Goal: Task Accomplishment & Management: Manage account settings

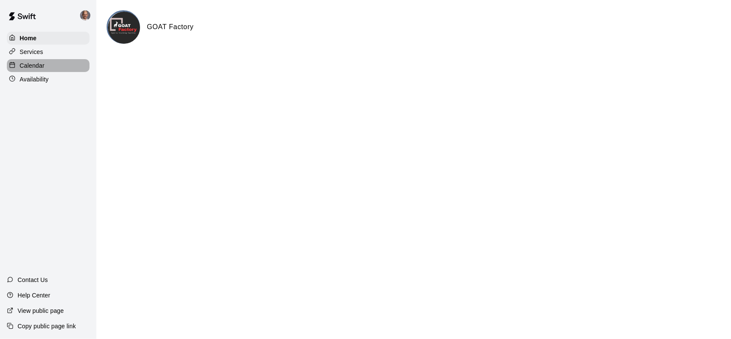
click at [37, 68] on p "Calendar" at bounding box center [32, 65] width 25 height 9
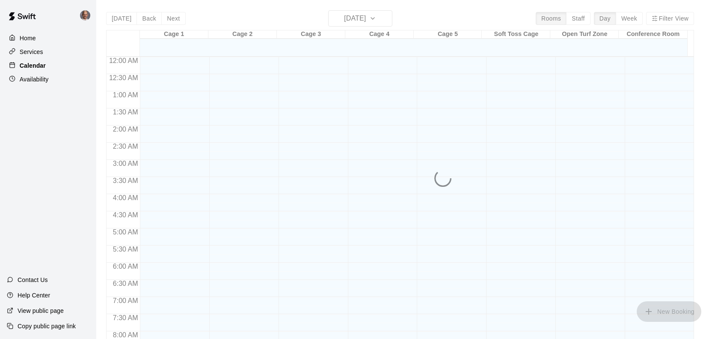
scroll to position [315, 0]
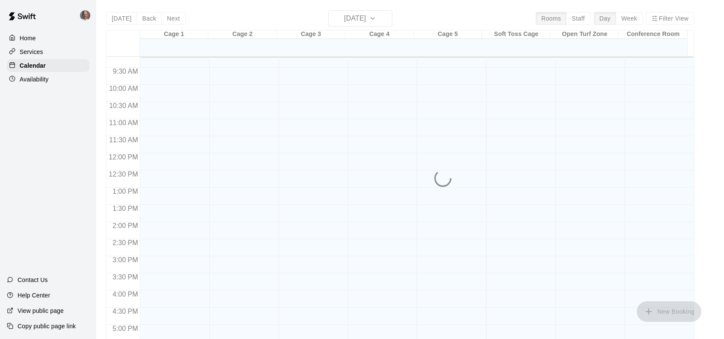
click at [388, 18] on div "[DATE] Back [DATE][DATE] Rooms Staff Day Week Filter View Cage 1 21 Sun Cage 2 …" at bounding box center [400, 179] width 588 height 339
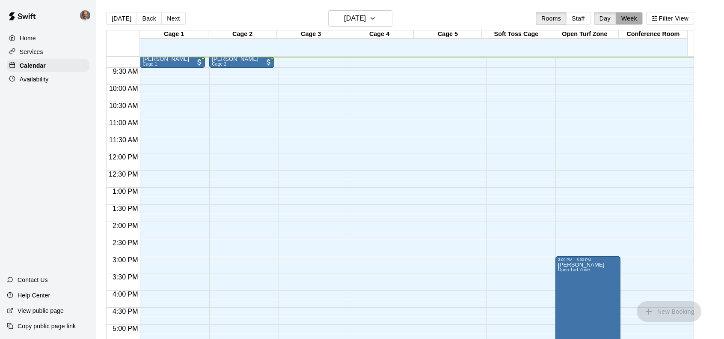
click at [633, 18] on button "Week" at bounding box center [629, 18] width 27 height 13
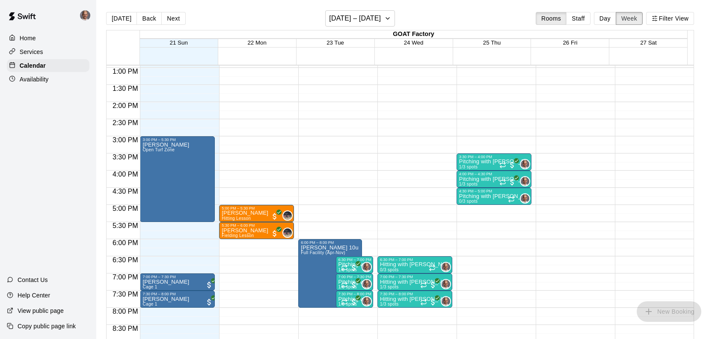
scroll to position [486, 0]
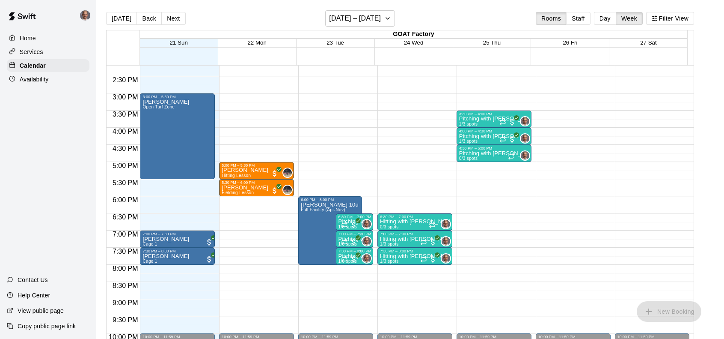
click at [344, 255] on div at bounding box center [349, 259] width 17 height 9
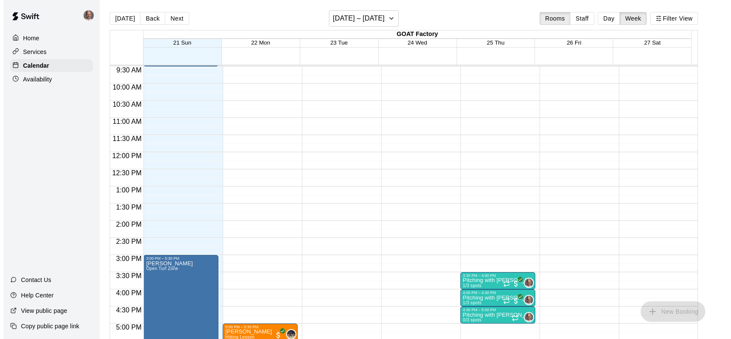
scroll to position [453, 0]
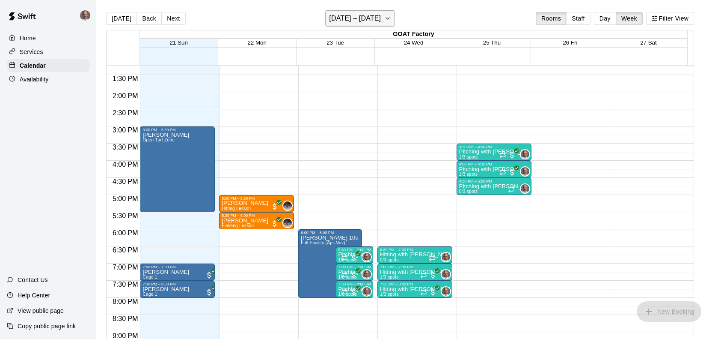
click at [391, 18] on icon "button" at bounding box center [388, 18] width 7 height 10
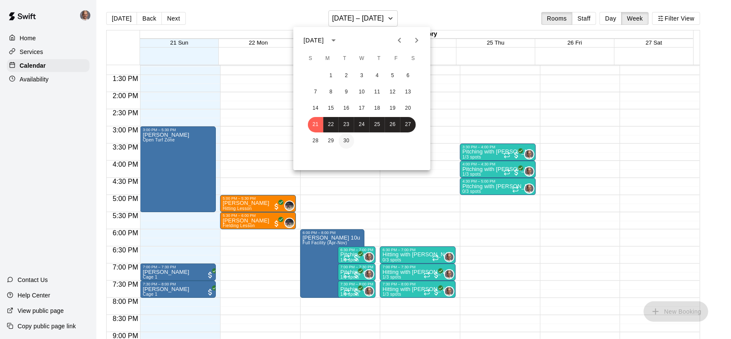
click at [344, 143] on button "30" at bounding box center [346, 140] width 15 height 15
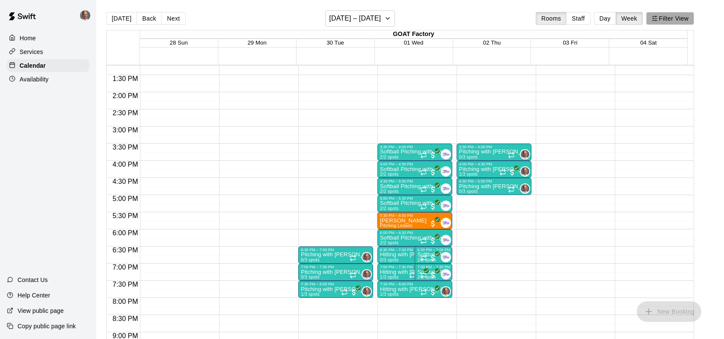
click at [672, 19] on button "Filter View" at bounding box center [671, 18] width 48 height 13
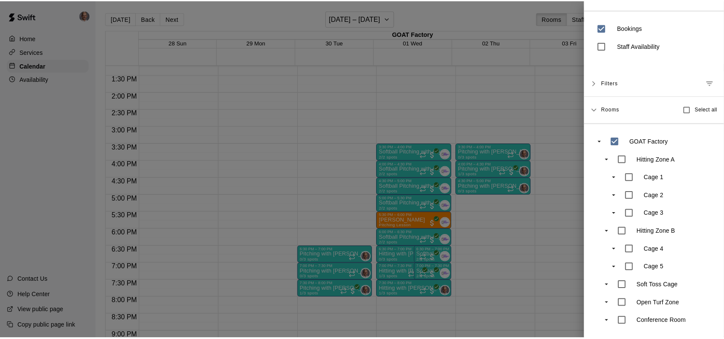
scroll to position [0, 0]
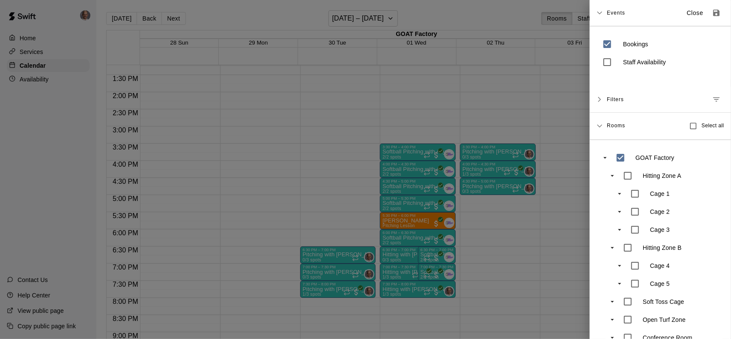
click at [535, 97] on div at bounding box center [365, 169] width 731 height 339
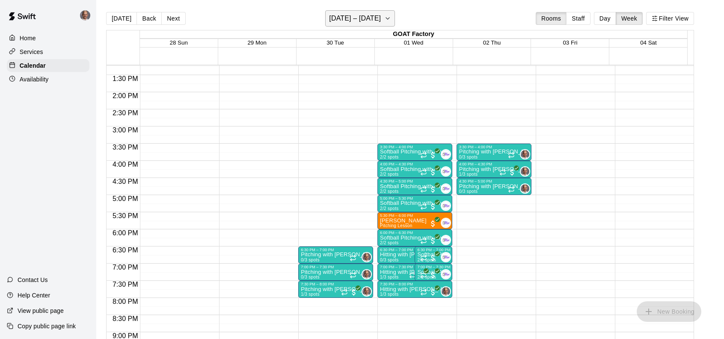
click at [391, 18] on icon "button" at bounding box center [388, 18] width 7 height 10
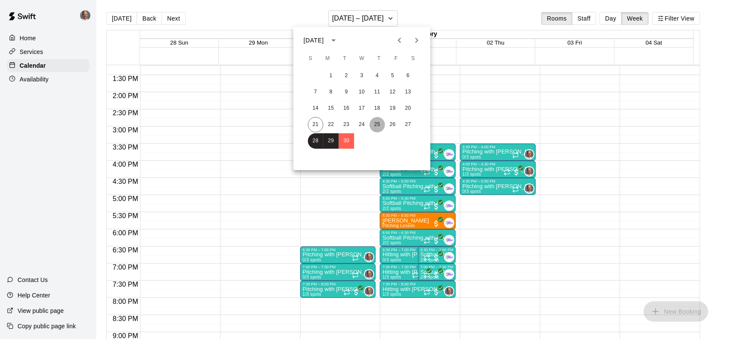
click at [378, 125] on button "25" at bounding box center [377, 124] width 15 height 15
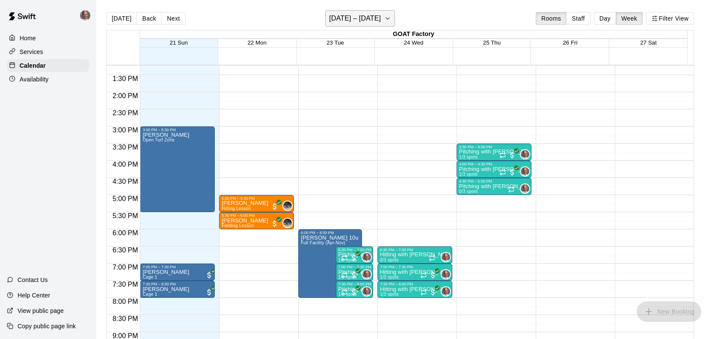
click at [391, 17] on icon "button" at bounding box center [388, 18] width 7 height 10
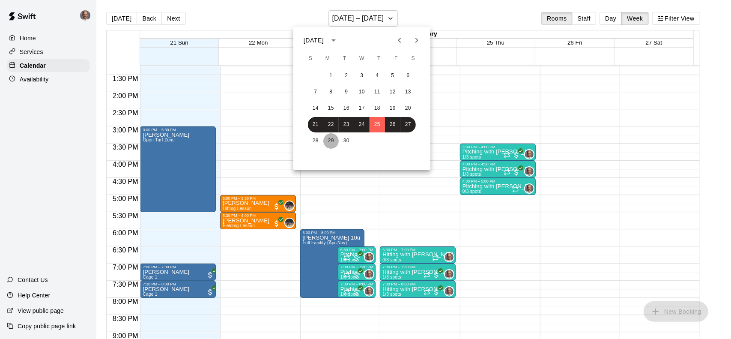
click at [338, 141] on button "29" at bounding box center [330, 140] width 15 height 15
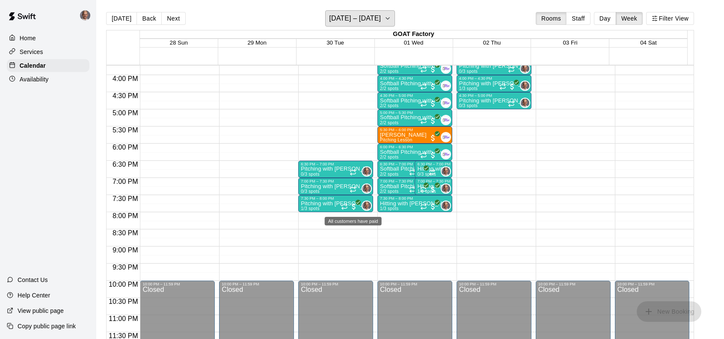
scroll to position [367, 0]
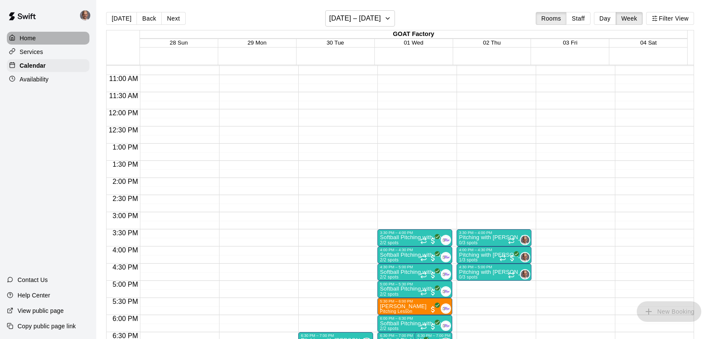
click at [38, 37] on div "Home" at bounding box center [48, 38] width 83 height 13
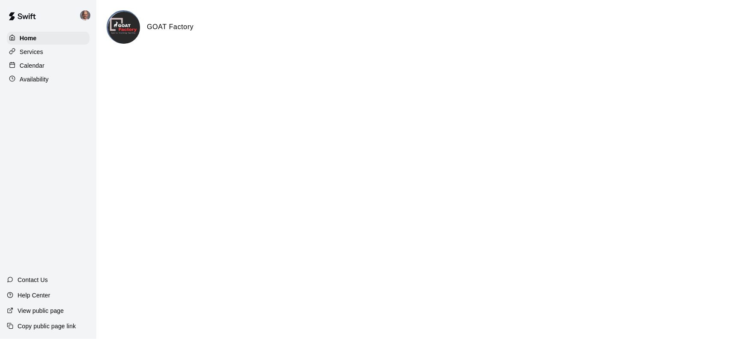
click at [37, 67] on p "Calendar" at bounding box center [32, 65] width 25 height 9
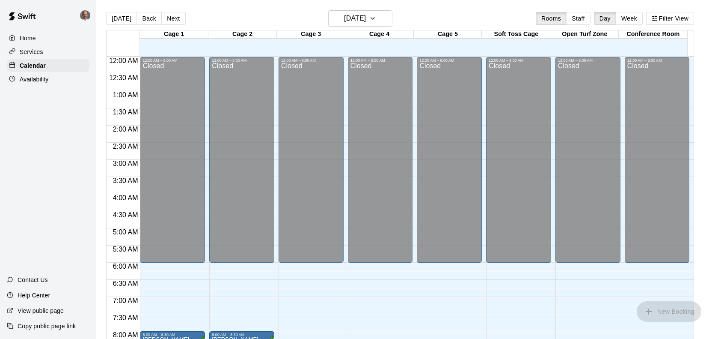
click at [631, 18] on button "Week" at bounding box center [629, 18] width 27 height 13
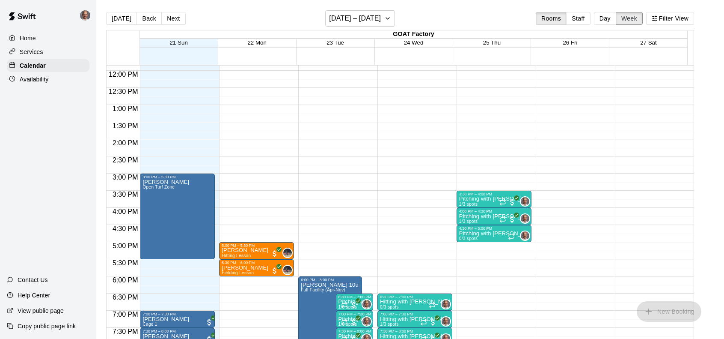
scroll to position [449, 0]
